Goal: Task Accomplishment & Management: Manage account settings

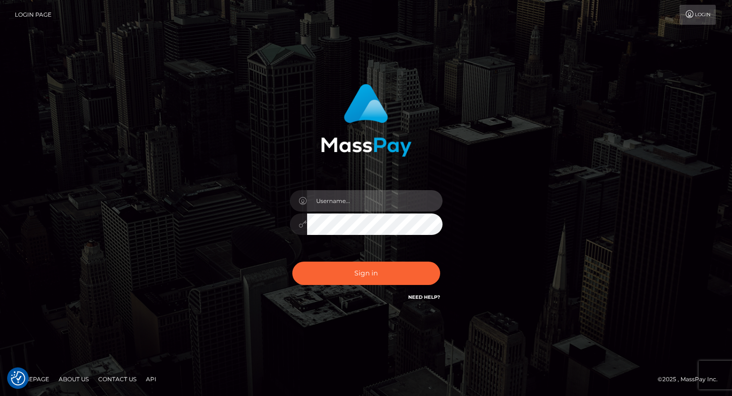
type input "tatyanafansly1"
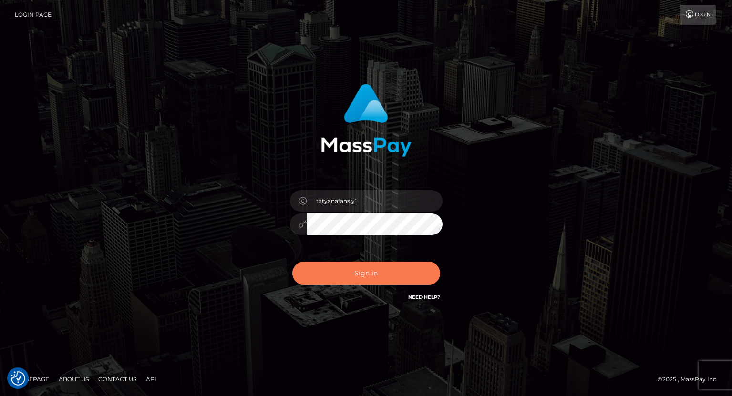
click at [383, 276] on button "Sign in" at bounding box center [366, 273] width 148 height 23
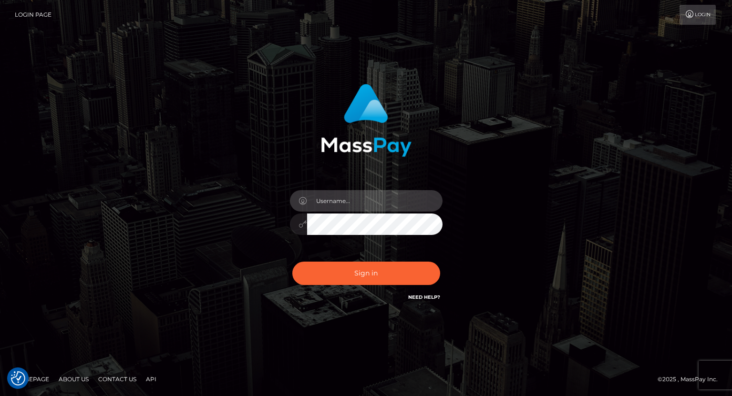
click at [374, 199] on input "text" at bounding box center [374, 200] width 135 height 21
type input "tatyanafansly1"
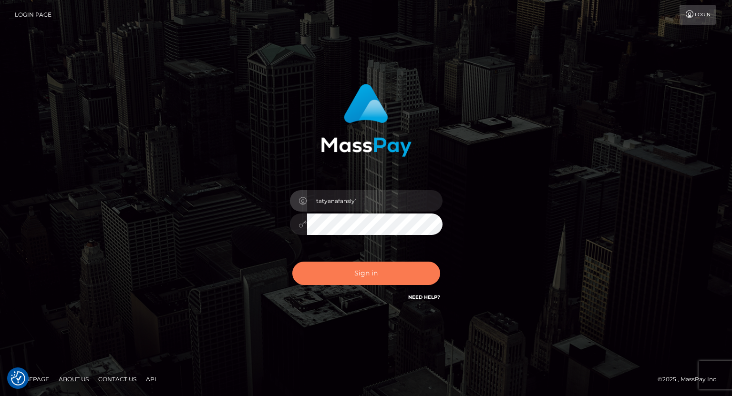
click at [372, 267] on button "Sign in" at bounding box center [366, 273] width 148 height 23
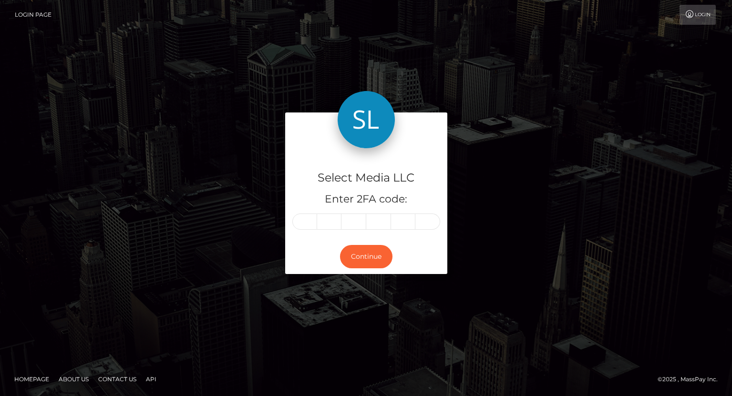
click at [306, 224] on input "text" at bounding box center [304, 222] width 25 height 16
type input "5"
type input "2"
type input "1"
type input "7"
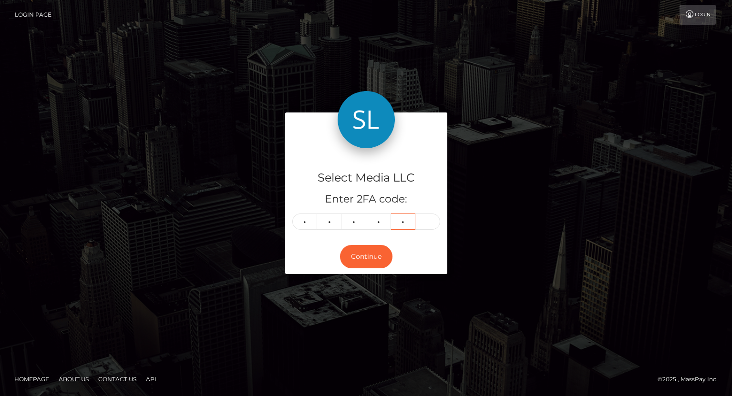
type input "5"
type input "3"
click at [345, 257] on button "Continue" at bounding box center [366, 256] width 52 height 23
